Goal: Use online tool/utility: Utilize a website feature to perform a specific function

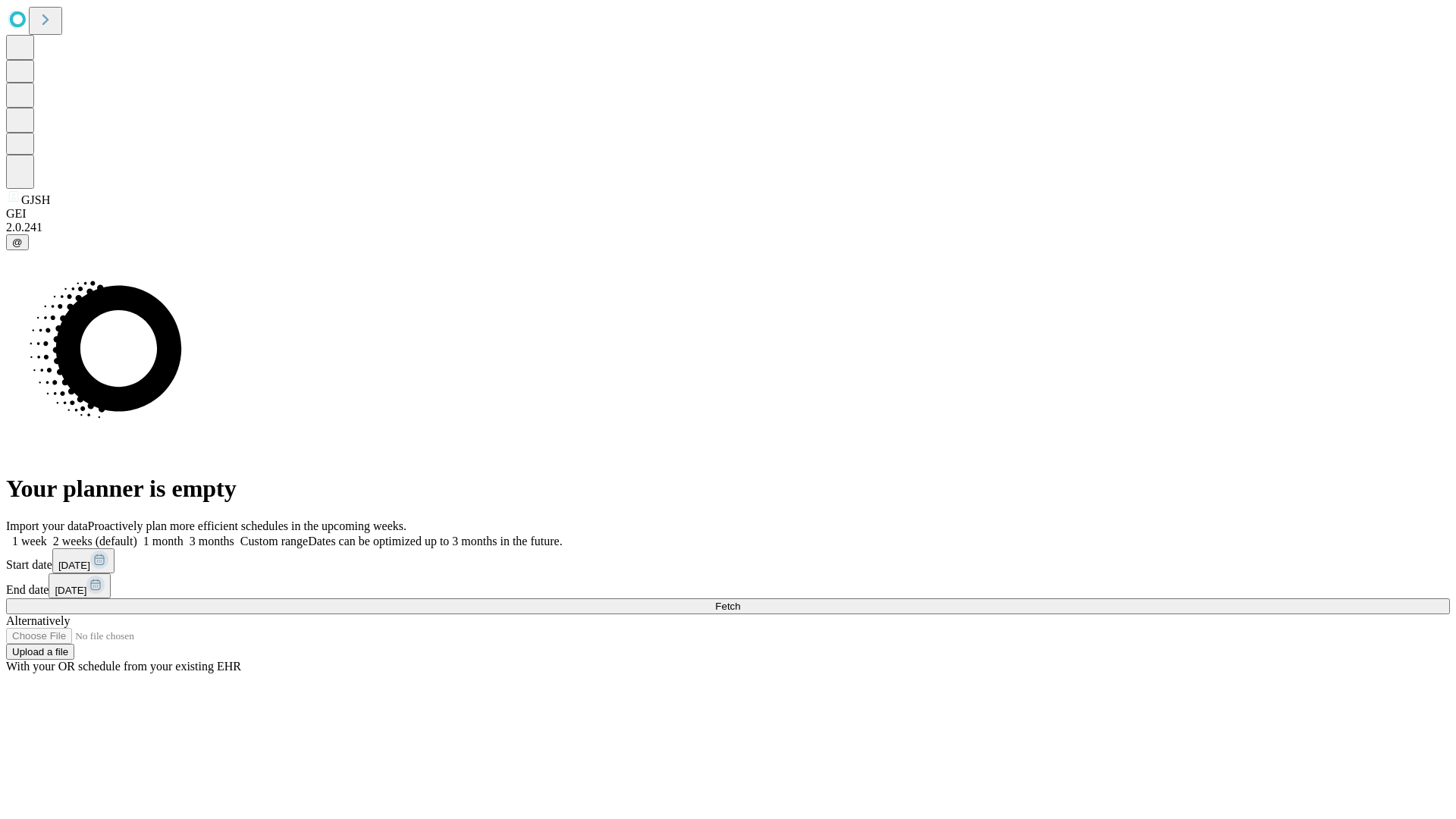
click at [740, 601] on span "Fetch" at bounding box center [728, 606] width 25 height 11
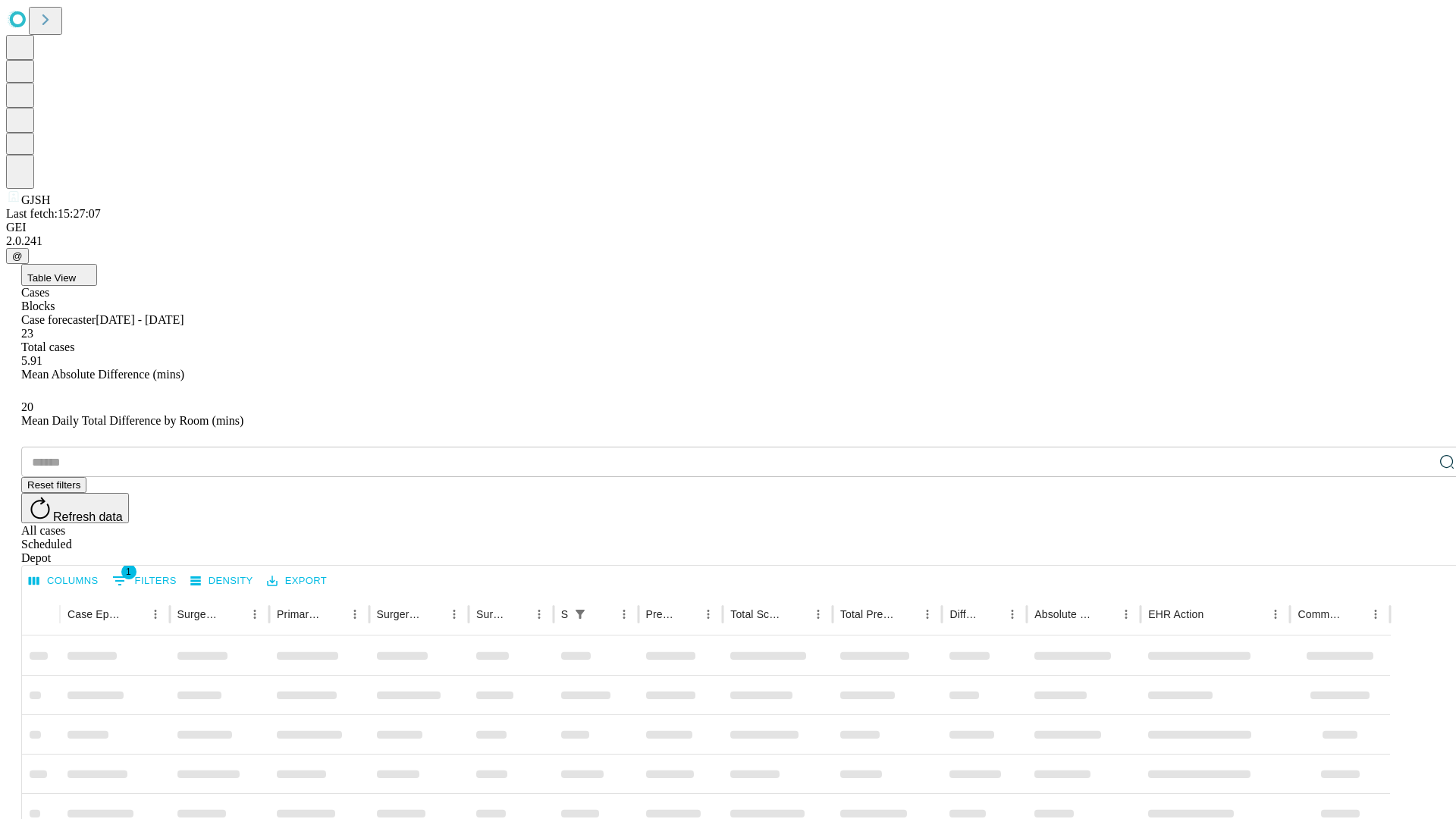
click at [76, 272] on span "Table View" at bounding box center [51, 278] width 48 height 11
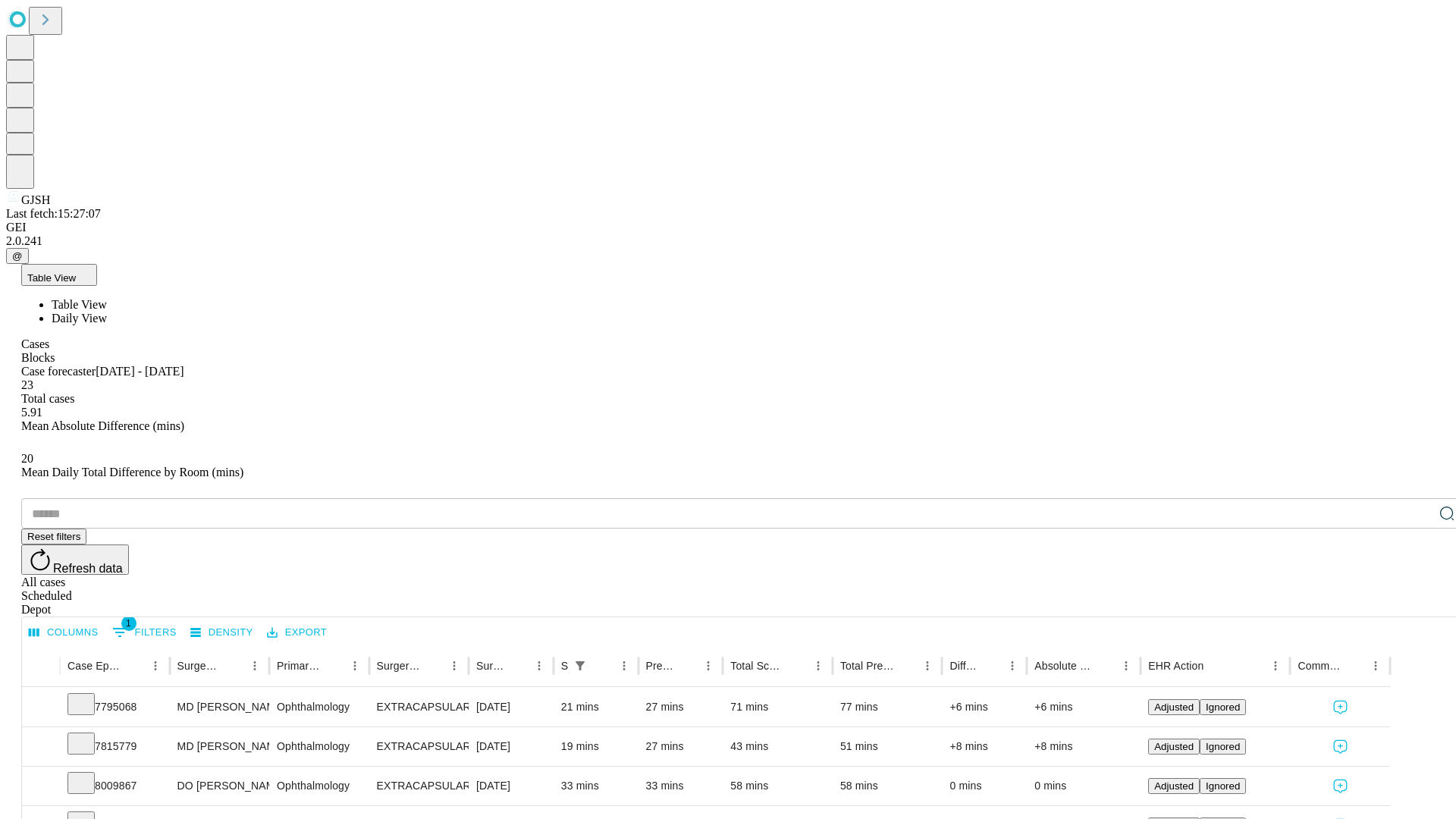
click at [107, 312] on span "Daily View" at bounding box center [79, 318] width 56 height 13
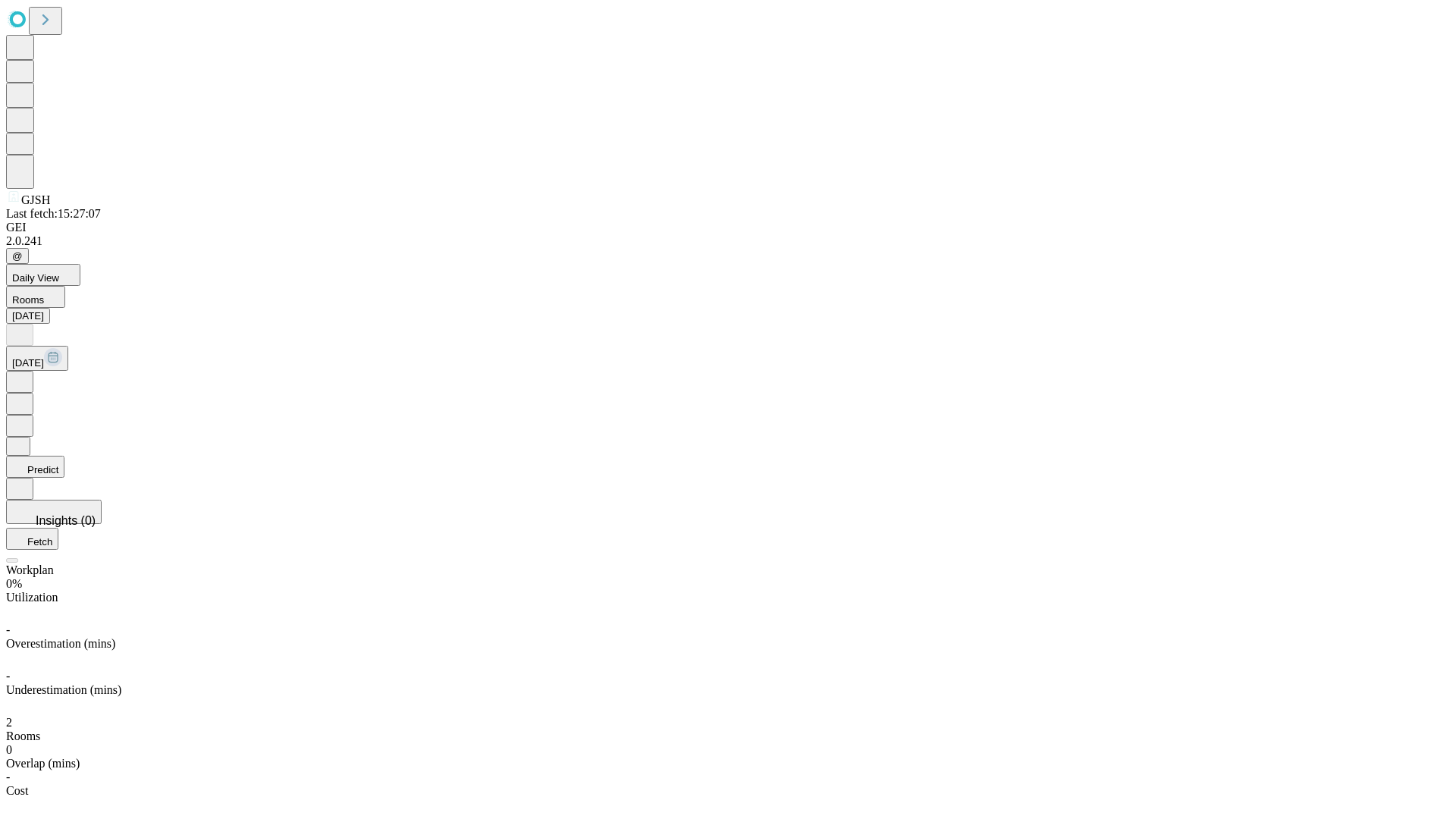
click at [65, 456] on button "Predict" at bounding box center [36, 467] width 58 height 22
